Goal: Use online tool/utility: Utilize a website feature to perform a specific function

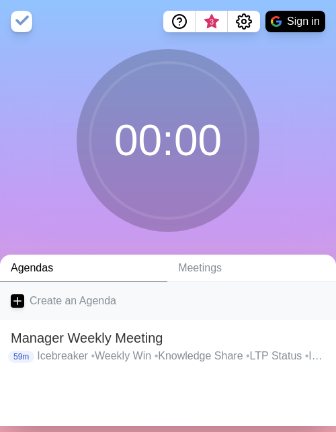
click at [110, 342] on h2 "Manager Weekly Meeting" at bounding box center [168, 338] width 314 height 20
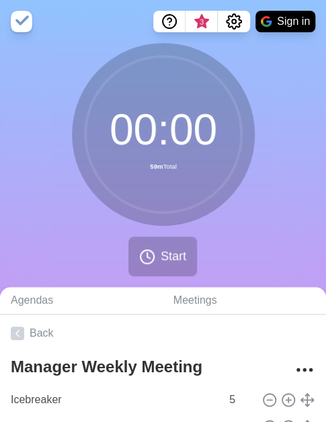
click at [296, 105] on div "00 : 00 59m Total Start" at bounding box center [163, 165] width 326 height 244
click at [150, 251] on circle at bounding box center [146, 256] width 13 height 13
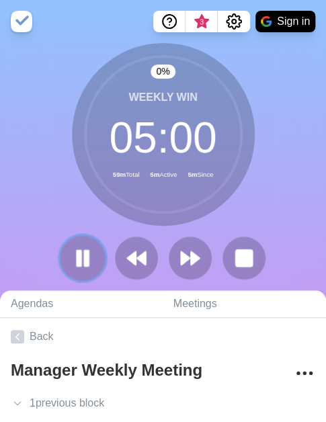
click at [97, 259] on button at bounding box center [82, 257] width 45 height 45
click at [82, 259] on polygon at bounding box center [82, 257] width 13 height 17
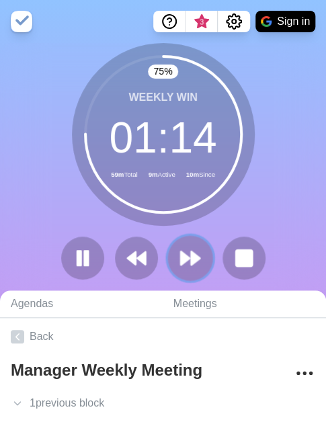
click at [189, 265] on icon at bounding box center [190, 258] width 23 height 23
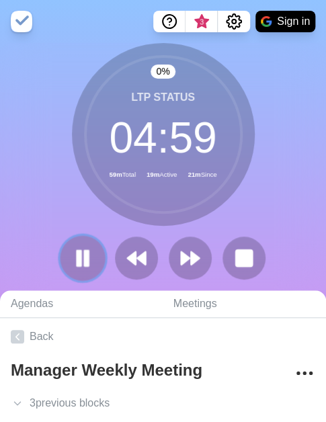
click at [80, 263] on rect at bounding box center [79, 258] width 4 height 15
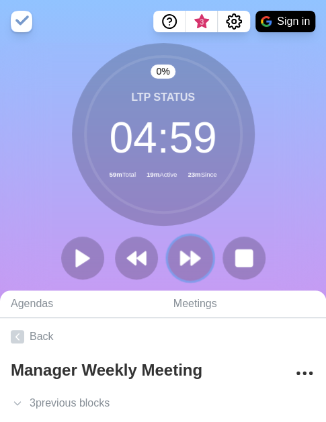
click at [186, 264] on icon at bounding box center [190, 258] width 23 height 23
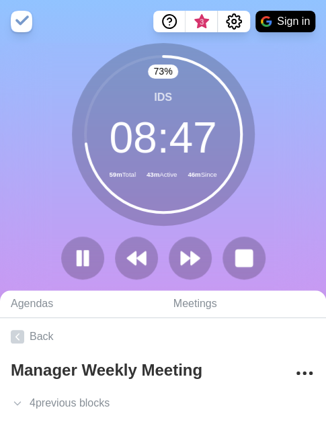
click at [298, 79] on div "73 % IDS 08 : 47 59m Total 43m Active 46m Since" at bounding box center [163, 166] width 326 height 247
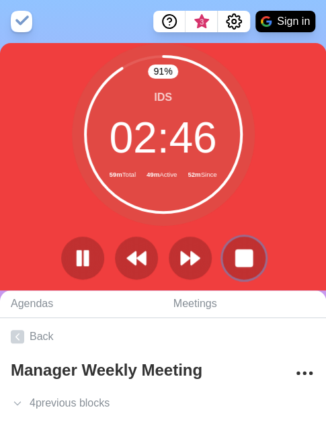
click at [249, 269] on icon at bounding box center [243, 257] width 21 height 21
